Goal: Information Seeking & Learning: Learn about a topic

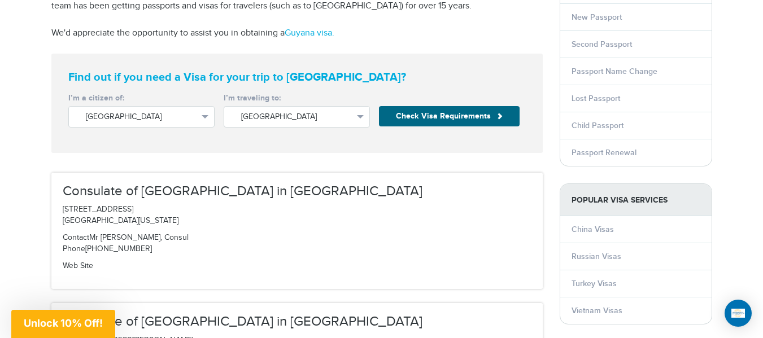
scroll to position [196, 0]
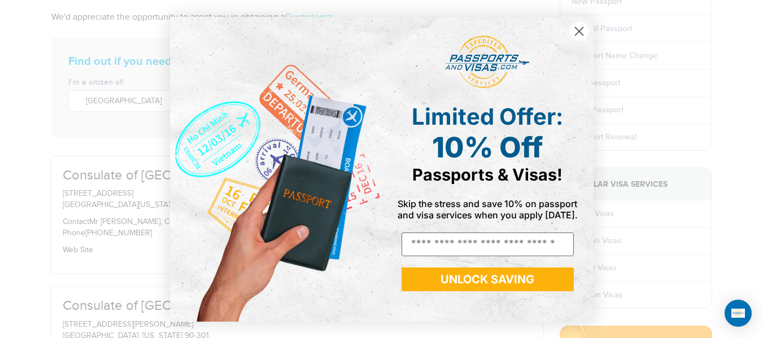
click at [574, 29] on circle "Close dialog" at bounding box center [578, 30] width 19 height 19
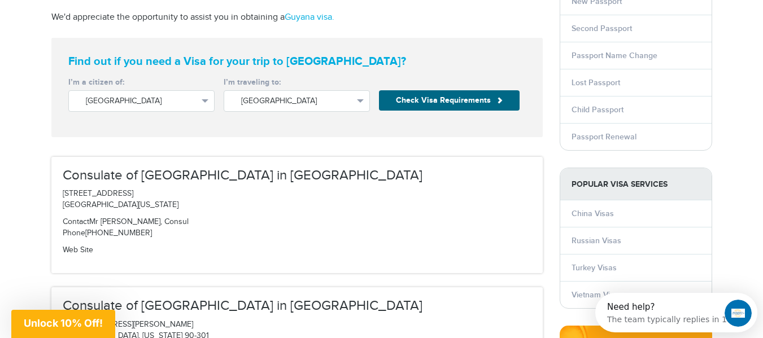
scroll to position [0, 0]
click at [170, 89] on div "**********" at bounding box center [141, 98] width 155 height 43
click at [174, 100] on span "United States" at bounding box center [141, 100] width 111 height 11
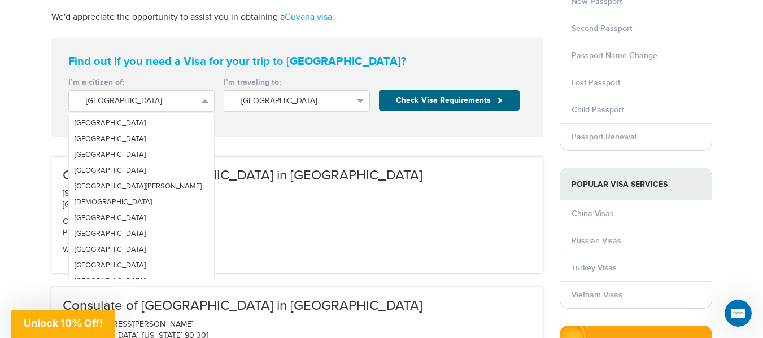
scroll to position [1406, 0]
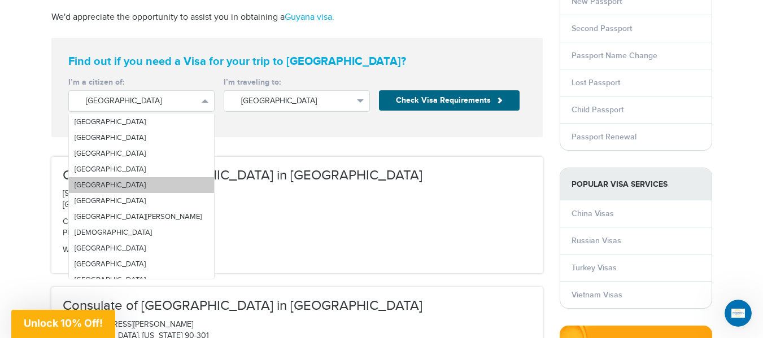
click at [140, 180] on link "[GEOGRAPHIC_DATA]" at bounding box center [141, 185] width 145 height 16
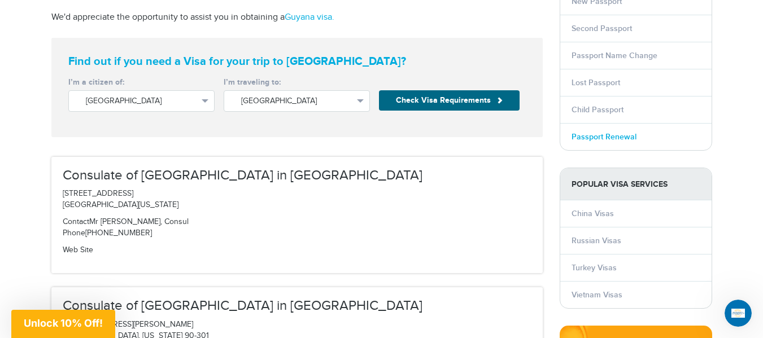
click at [597, 140] on link "Passport Renewal" at bounding box center [603, 137] width 65 height 10
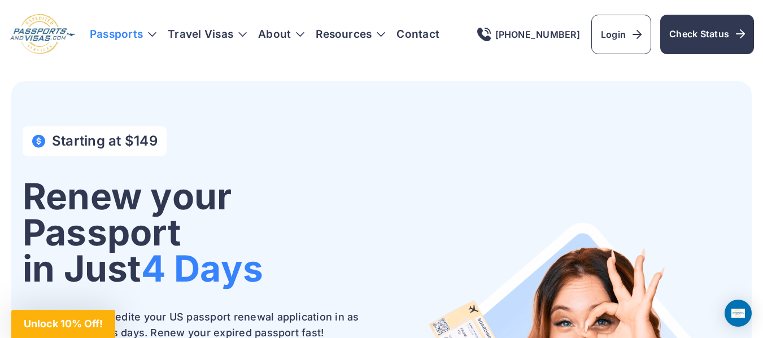
click at [153, 32] on h3 "Passports" at bounding box center [123, 34] width 67 height 11
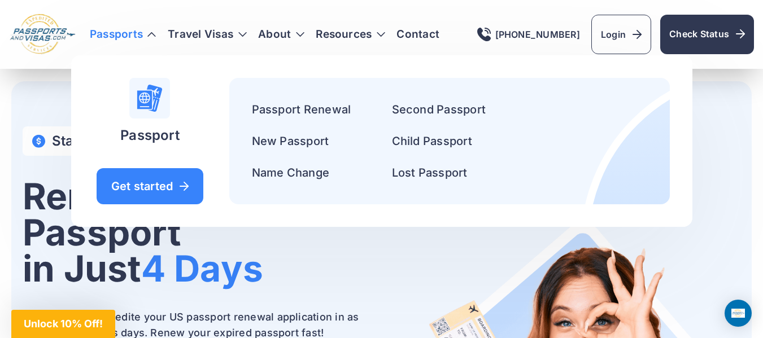
scroll to position [296, 0]
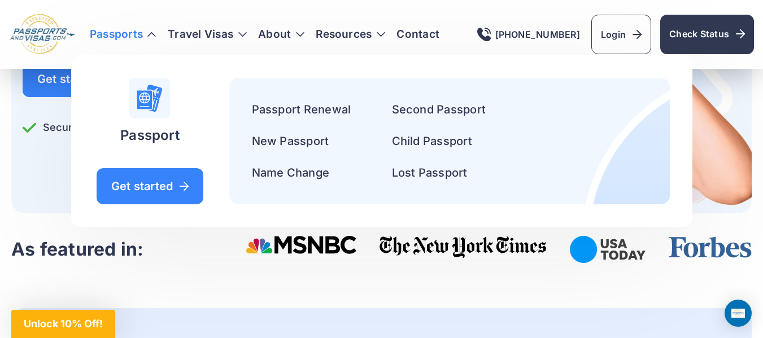
click at [145, 38] on h3 "Passports" at bounding box center [123, 34] width 67 height 11
click at [154, 33] on h3 "Passports" at bounding box center [123, 34] width 67 height 11
click at [326, 107] on link "Passport Renewal" at bounding box center [301, 110] width 99 height 14
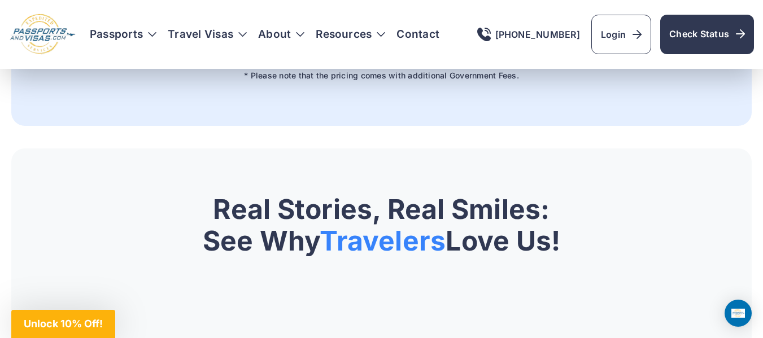
scroll to position [1073, 0]
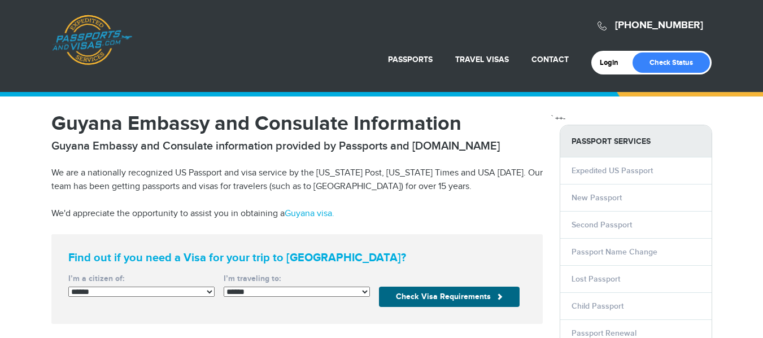
select select "******"
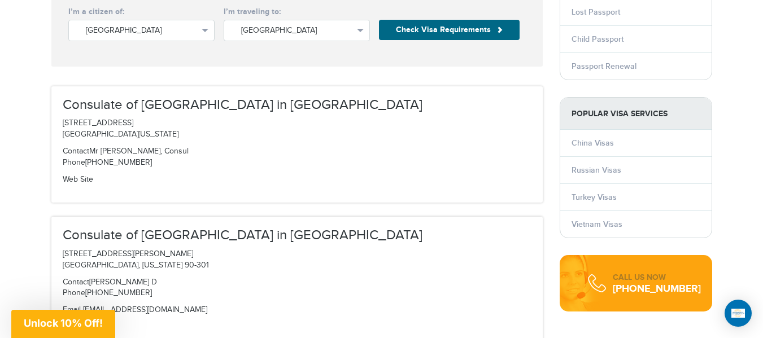
scroll to position [269, 0]
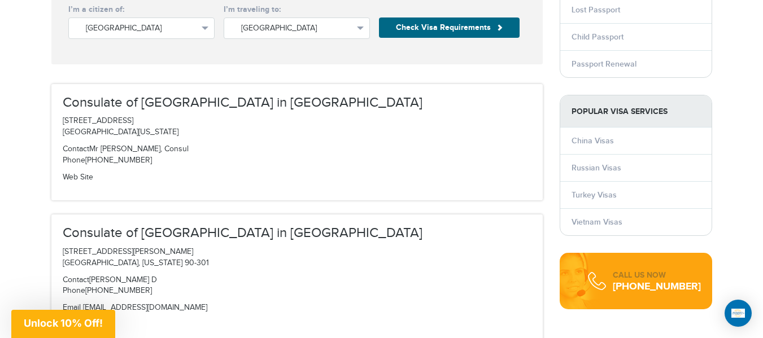
click at [368, 139] on div "Consulate of Guyana in Miami 3550 SW 124 Avenue Miramar, Florida 33027 Contact …" at bounding box center [296, 142] width 491 height 116
click at [235, 104] on h3 "Consulate of [GEOGRAPHIC_DATA] in [GEOGRAPHIC_DATA]" at bounding box center [297, 102] width 469 height 15
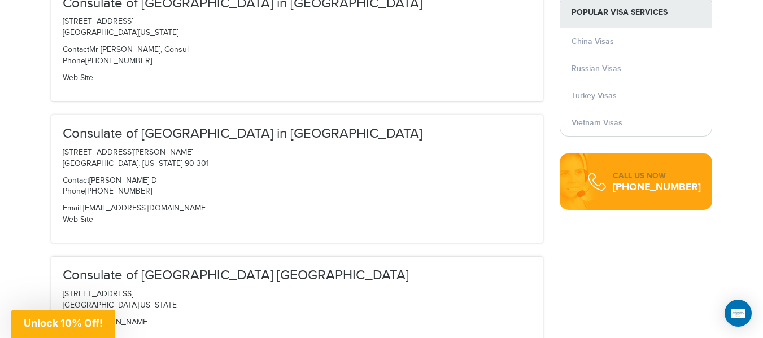
scroll to position [73, 0]
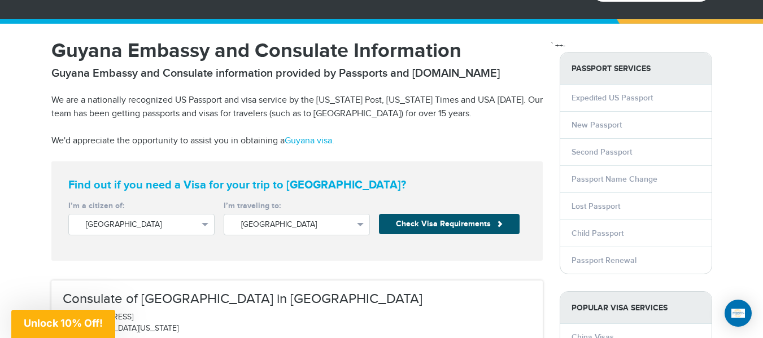
click at [419, 223] on button "Check Visa Requirements" at bounding box center [449, 224] width 141 height 20
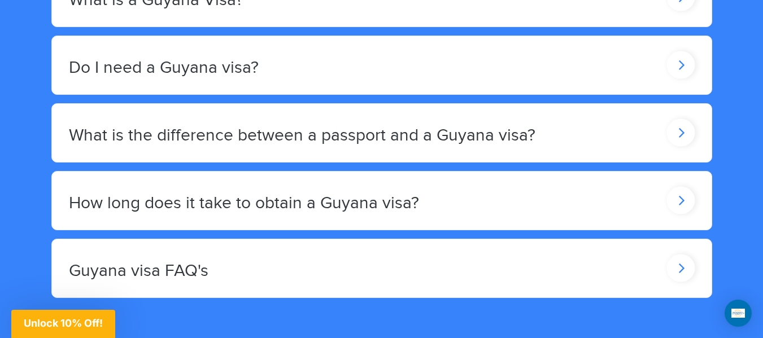
scroll to position [1014, 0]
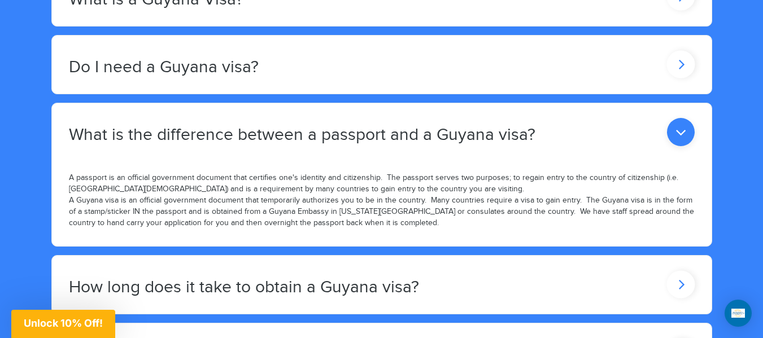
click at [692, 128] on icon at bounding box center [681, 132] width 28 height 28
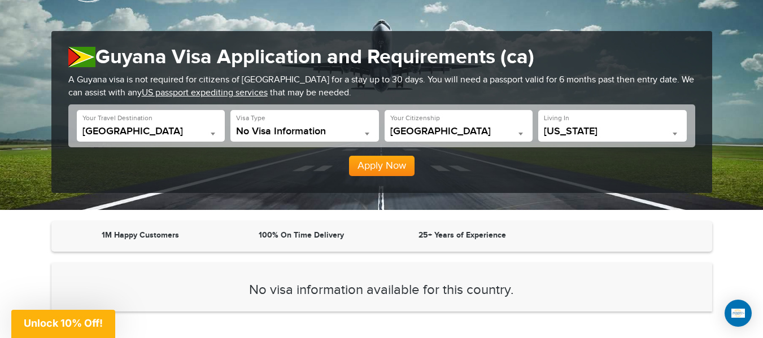
scroll to position [86, 0]
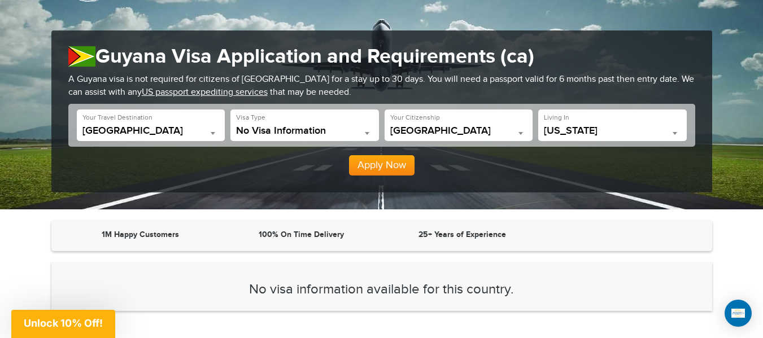
click at [365, 133] on b at bounding box center [367, 133] width 5 height 3
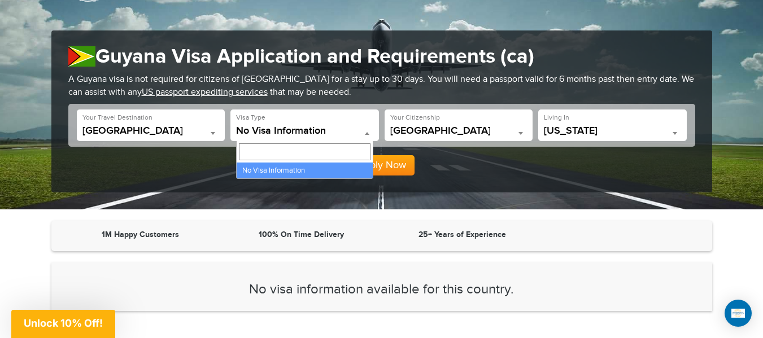
click at [603, 130] on span "[US_STATE]" at bounding box center [612, 130] width 137 height 11
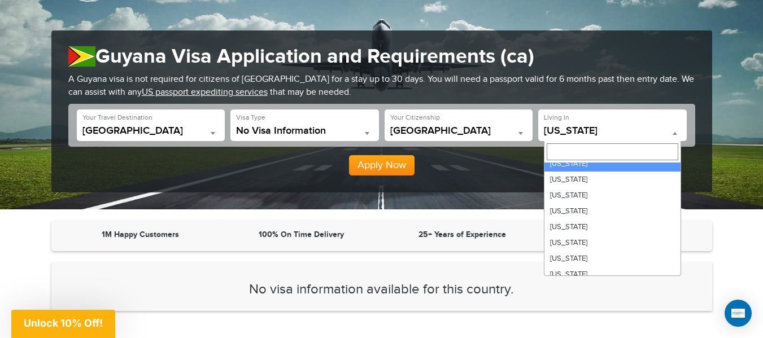
scroll to position [71, 0]
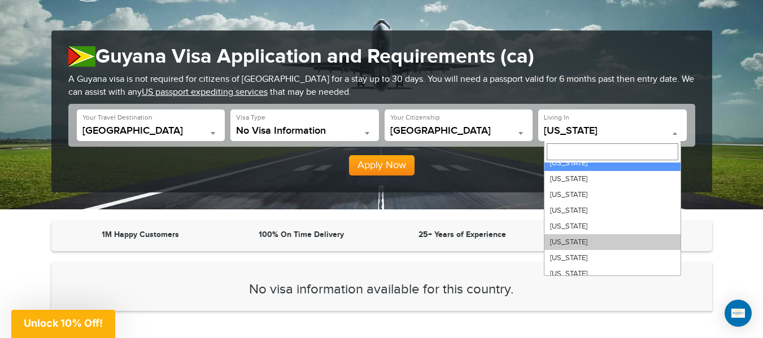
select select "**"
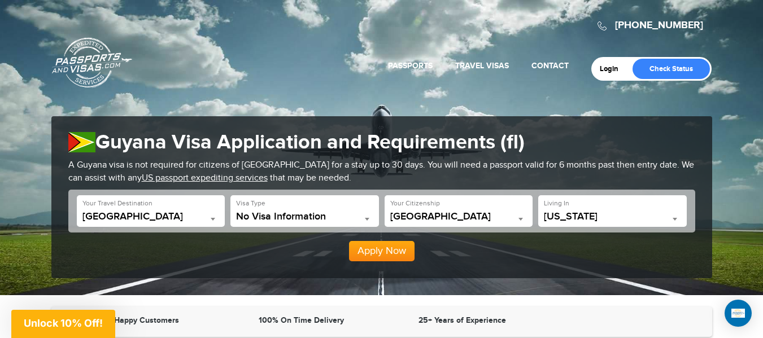
click at [346, 222] on span "No Visa Information" at bounding box center [304, 216] width 137 height 11
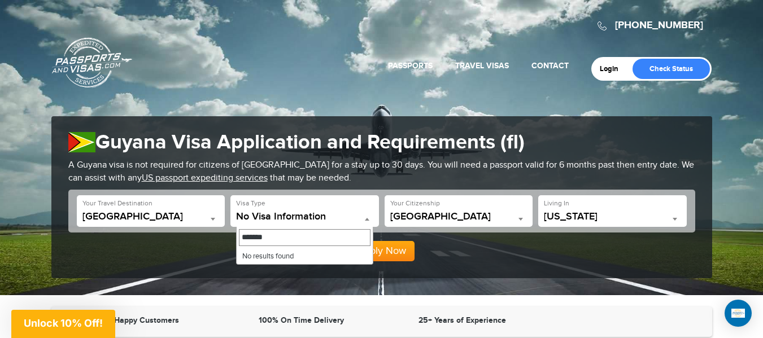
type input "********"
click at [500, 256] on div "Apply Now" at bounding box center [381, 247] width 627 height 29
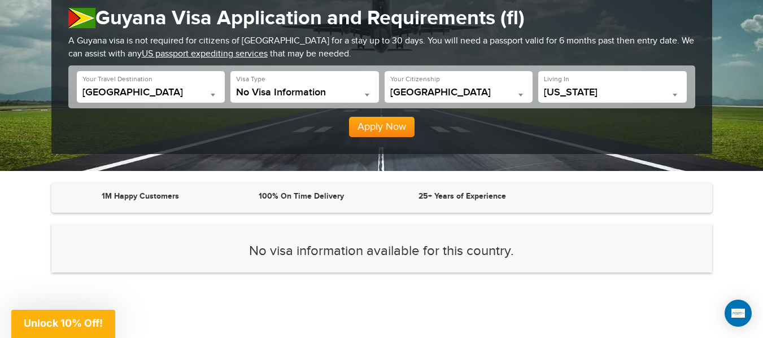
click at [390, 122] on button "Apply Now" at bounding box center [381, 127] width 65 height 20
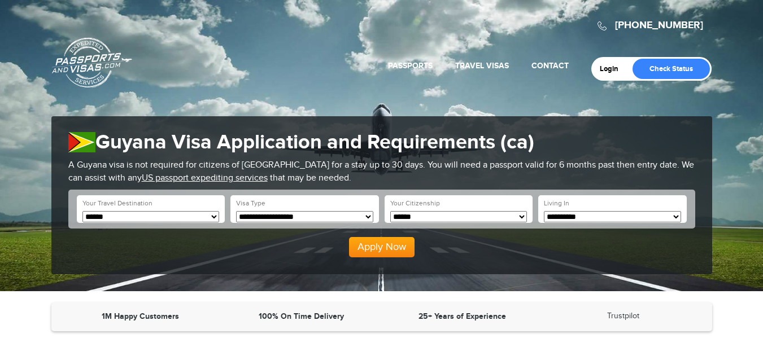
scroll to position [86, 0]
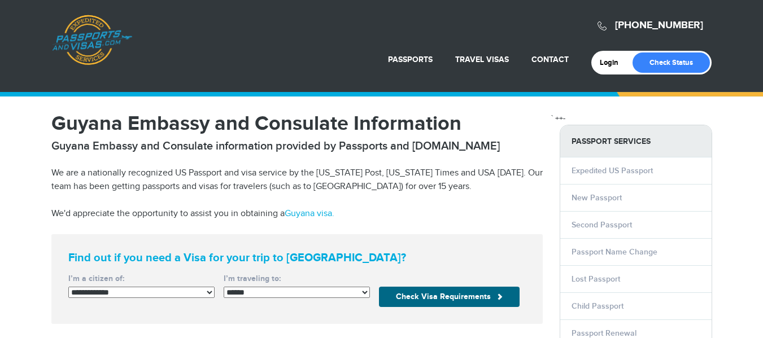
scroll to position [73, 0]
